Goal: Check status: Check status

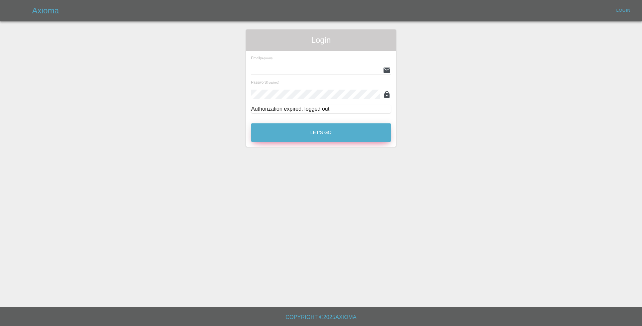
type input "[PERSON_NAME][EMAIL_ADDRESS][PERSON_NAME][PERSON_NAME][DOMAIN_NAME]"
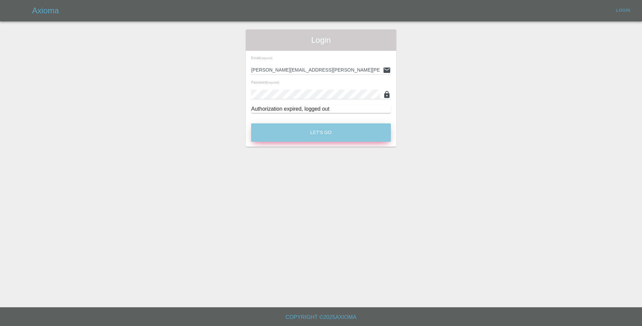
click at [343, 128] on button "Let's Go" at bounding box center [321, 132] width 140 height 18
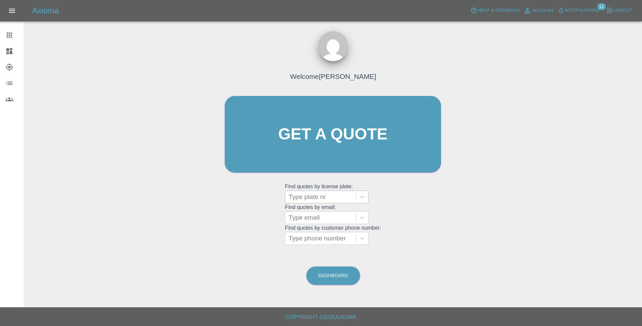
click at [334, 195] on div at bounding box center [321, 196] width 64 height 9
paste input "MJ14JZV"
type input "MJ14JZV"
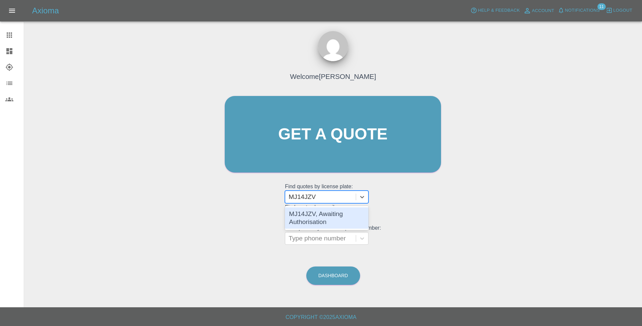
click at [318, 218] on div "MJ14JZV, Awaiting Authorisation" at bounding box center [327, 217] width 84 height 21
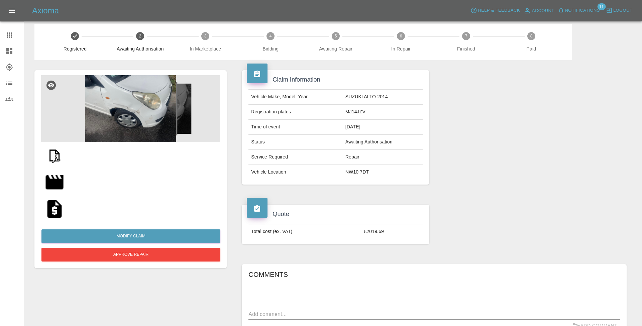
click at [52, 161] on img at bounding box center [54, 155] width 21 height 21
